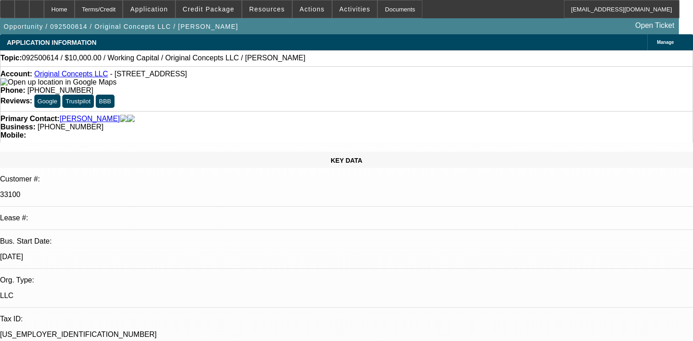
select select "0"
select select "2"
select select "0"
select select "6"
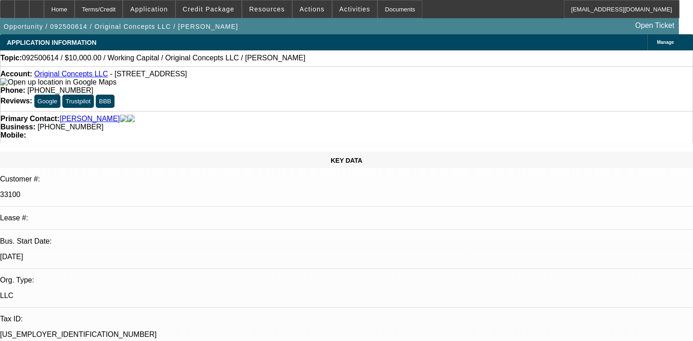
radio input "true"
type textarea "01- ACTIVE SVC DEAL PMTS MADE ON TIME/02- NEW DEALNO PMTS, NO COLLECTIONS ISSUE…"
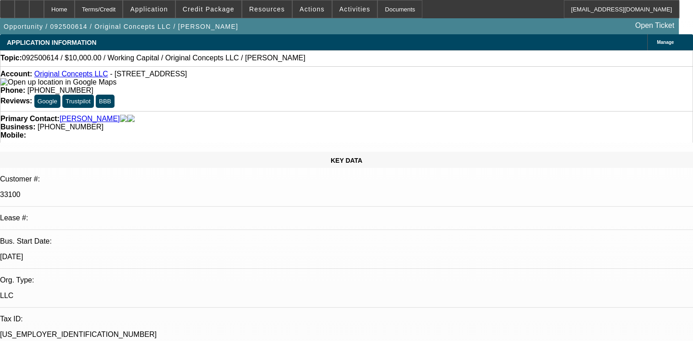
radio input "true"
radio input "false"
radio input "true"
